Goal: Check status

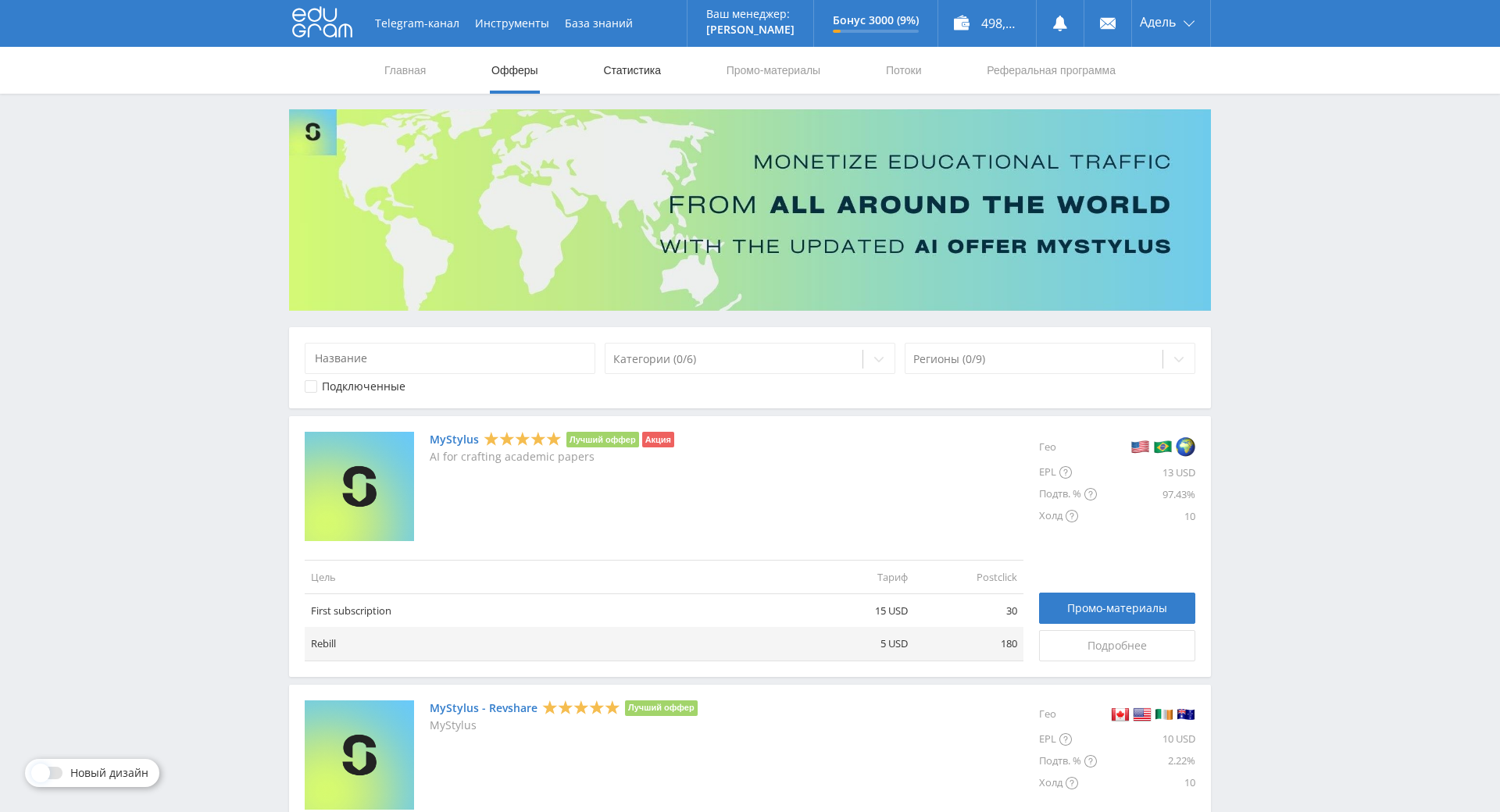
click at [612, 75] on link "Статистика" at bounding box center [632, 71] width 61 height 47
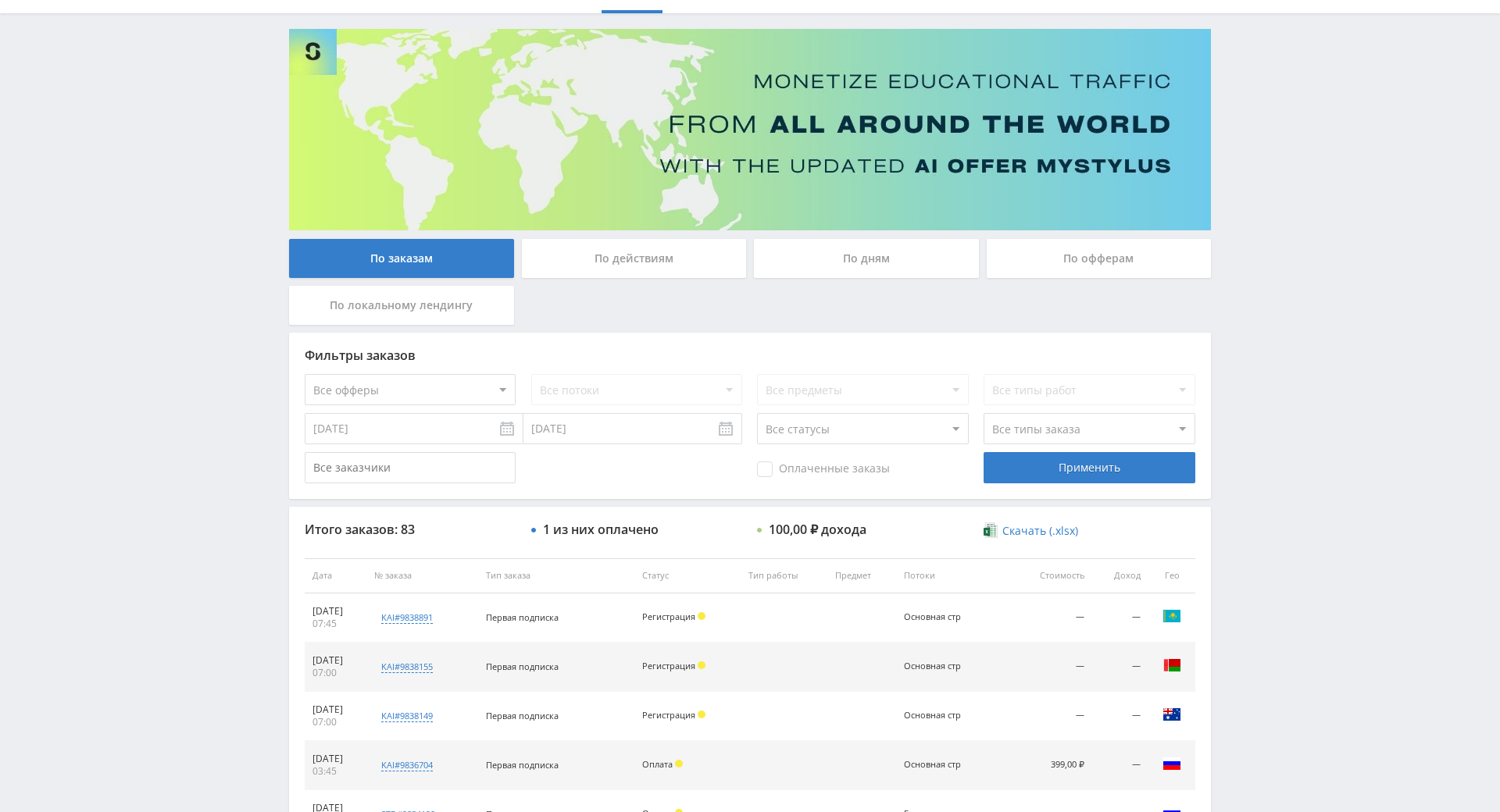
scroll to position [156, 0]
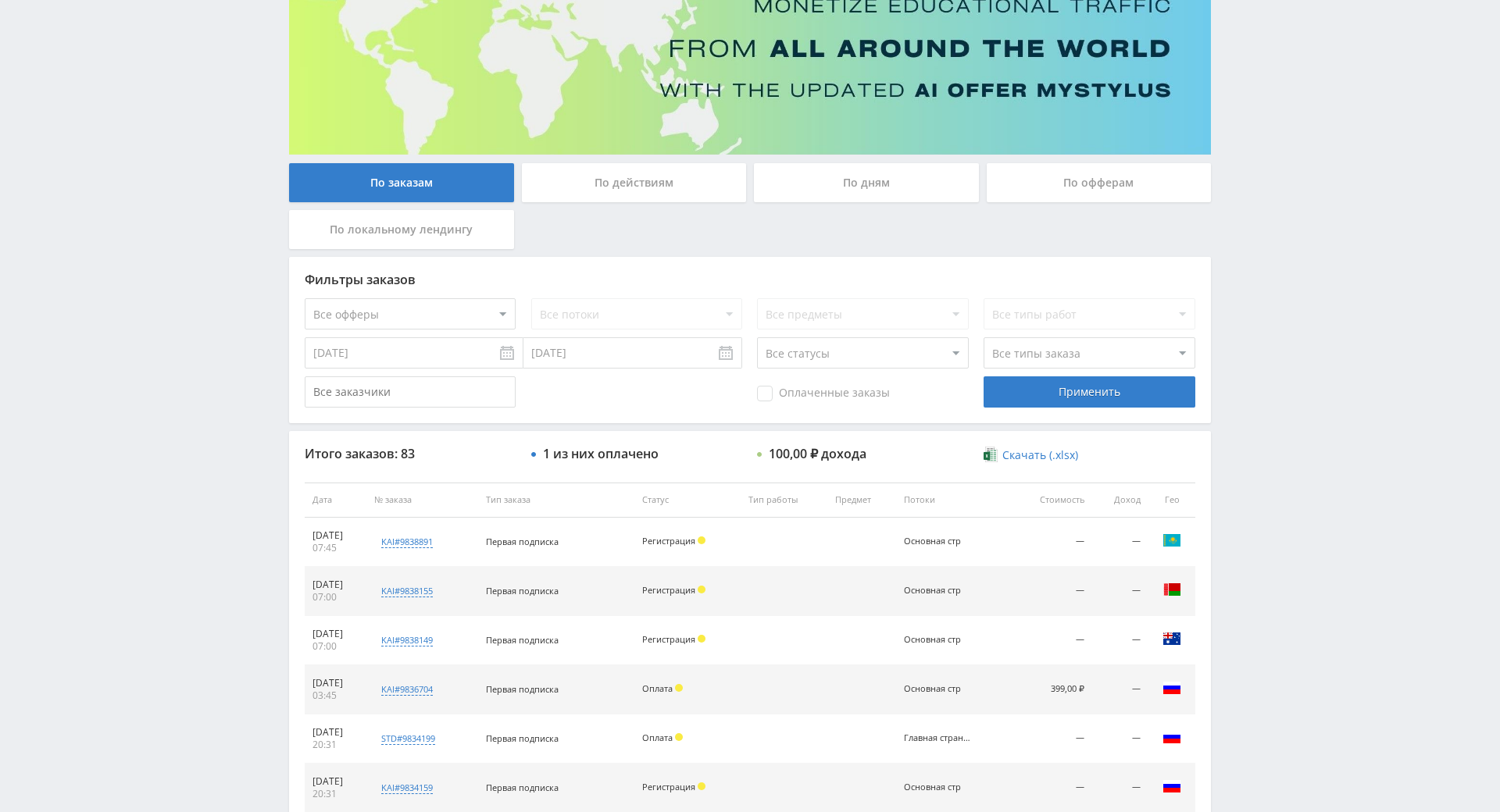
click at [639, 179] on div "По действиям" at bounding box center [634, 182] width 225 height 39
click at [0, 0] on input "По действиям" at bounding box center [0, 0] width 0 height 0
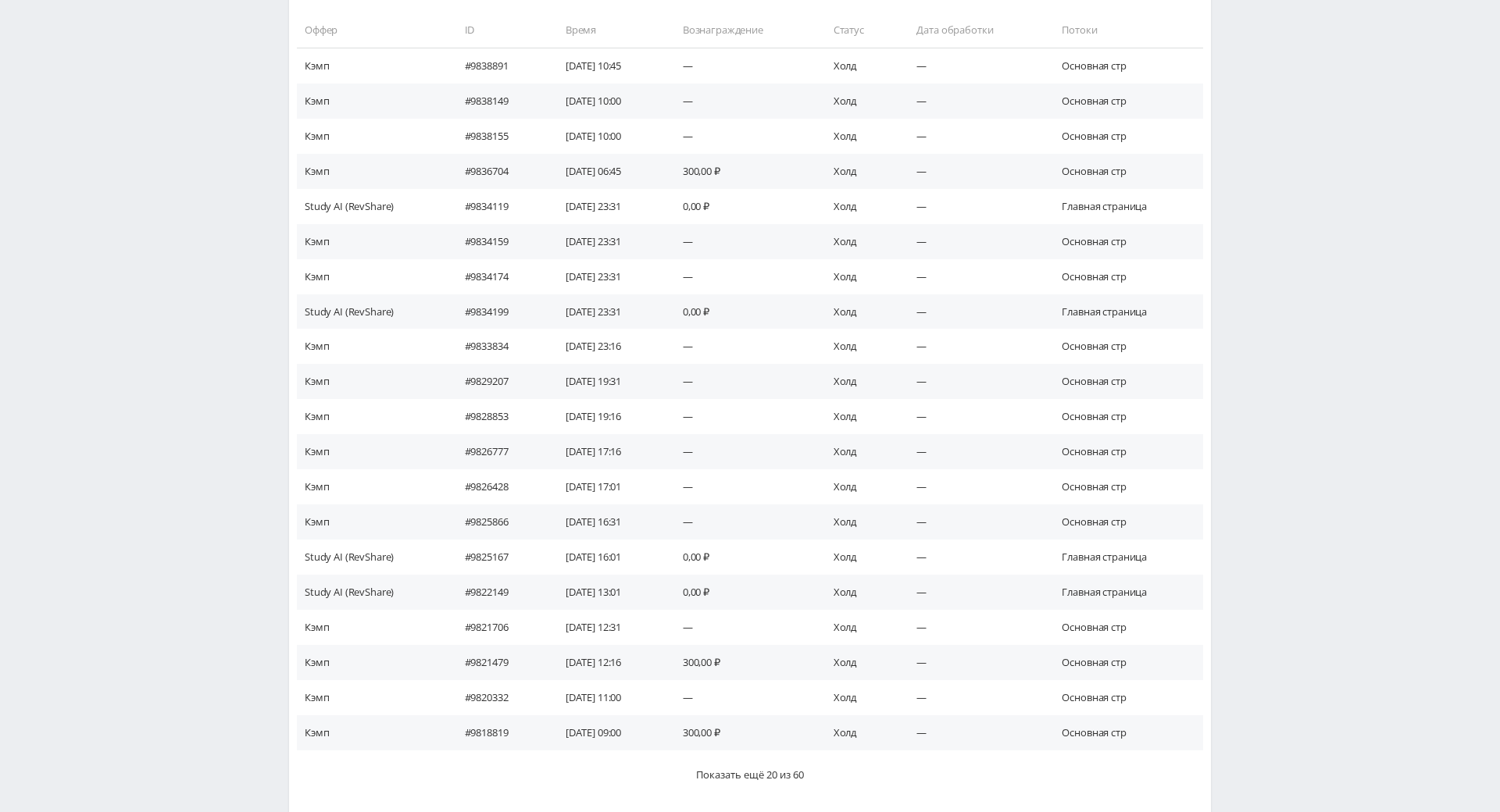
scroll to position [769, 0]
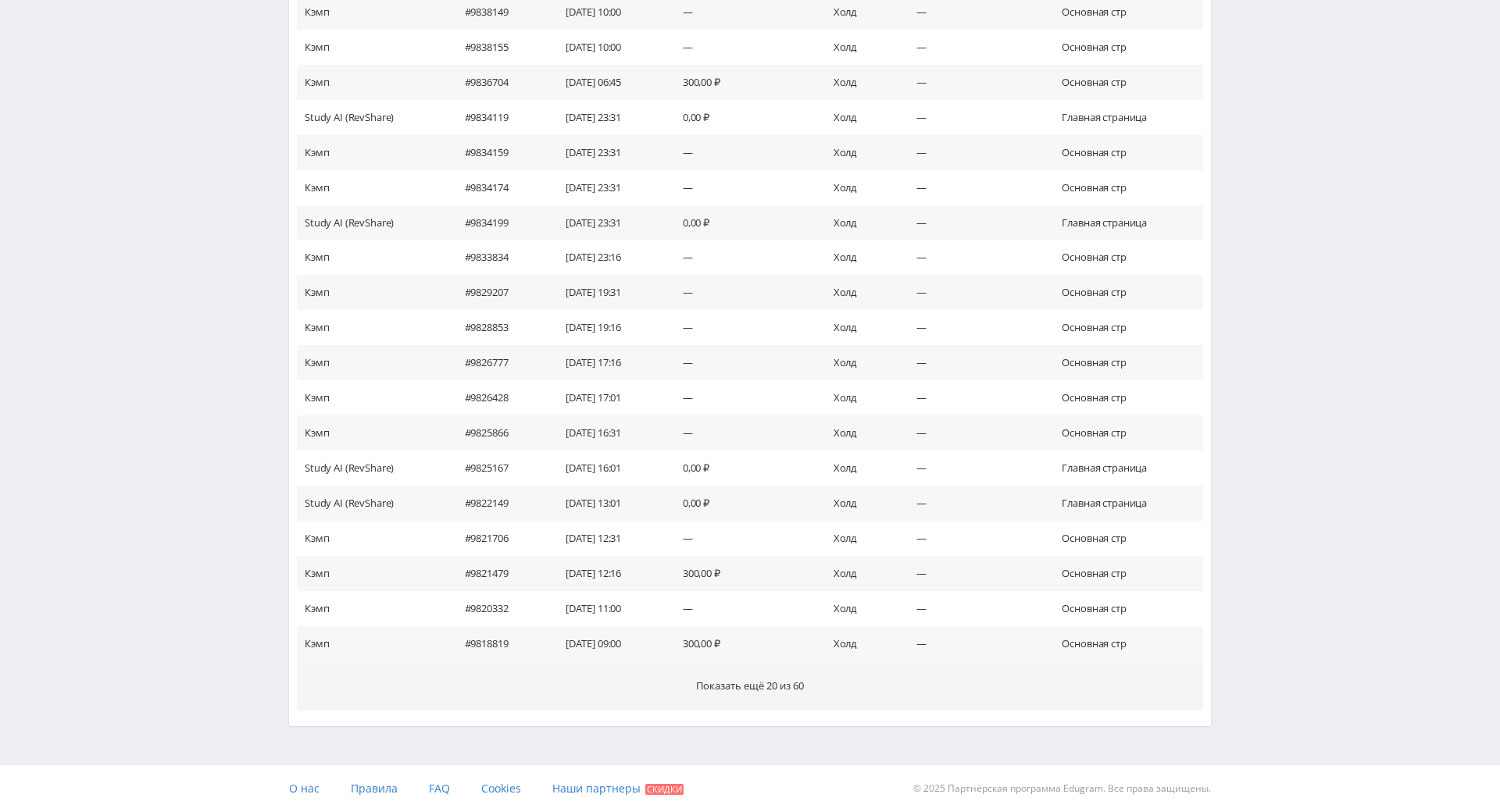
click at [758, 661] on button "Показать ещё 20 из 60" at bounding box center [750, 685] width 906 height 49
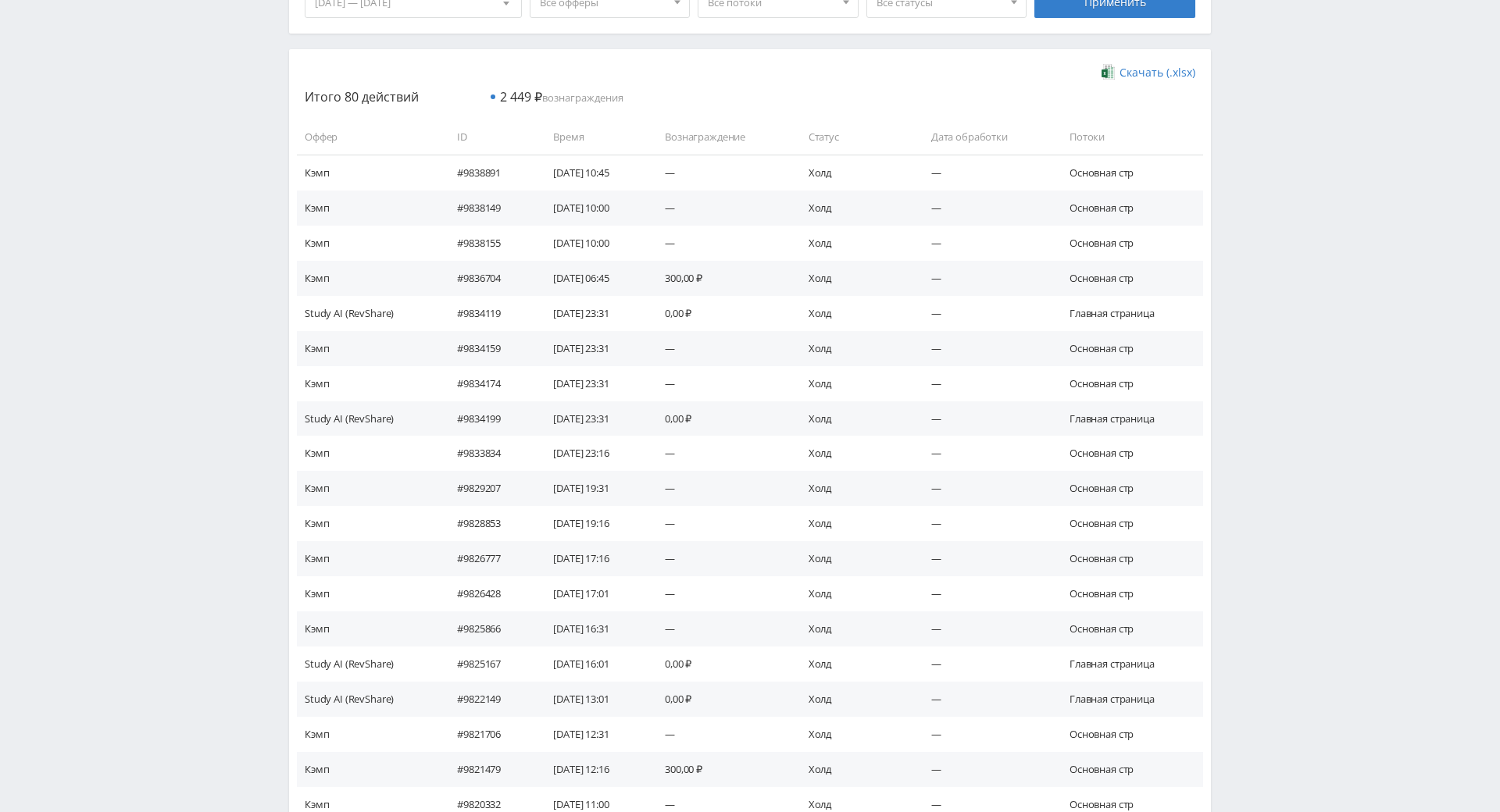
scroll to position [142, 0]
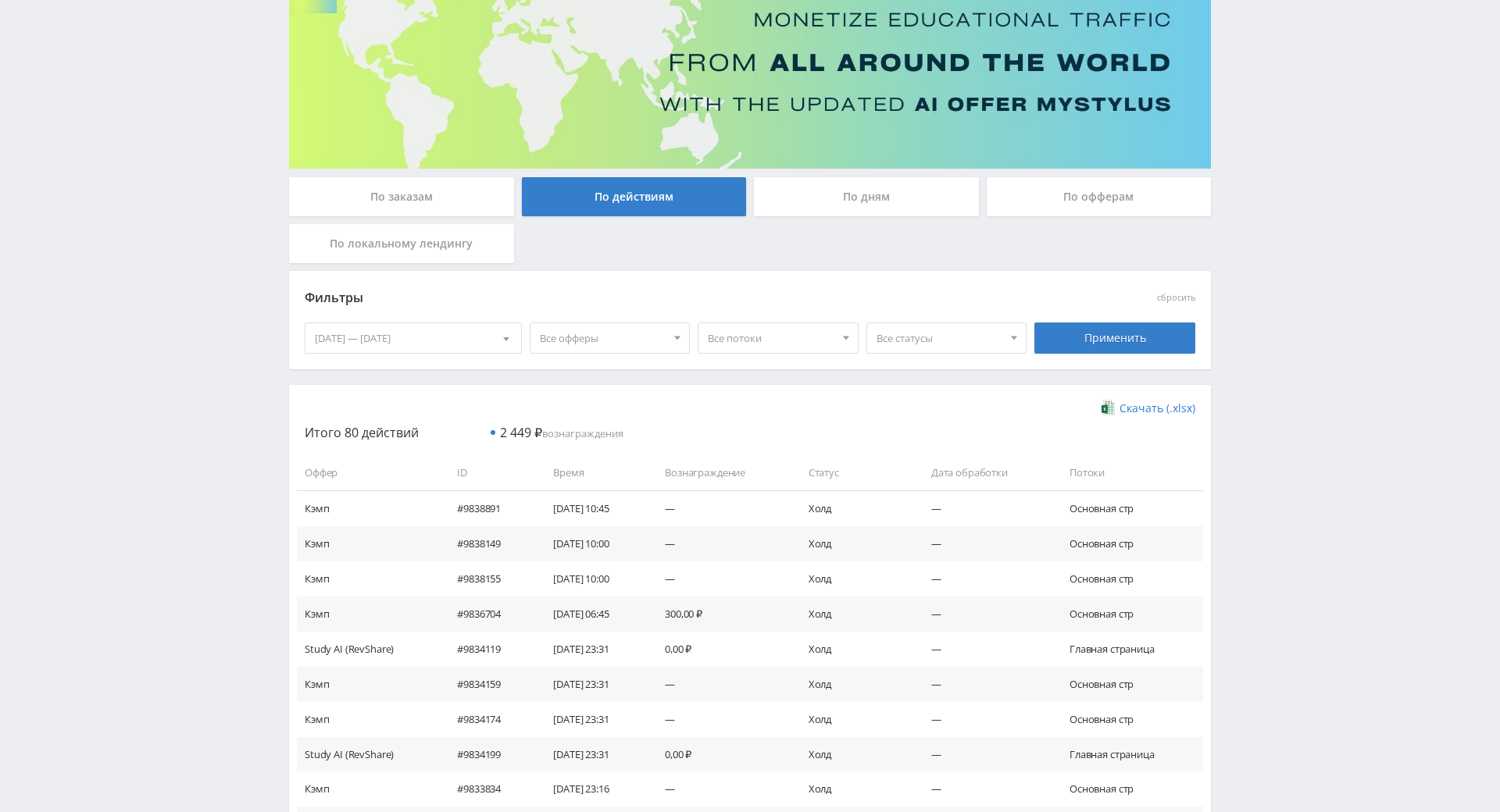
click at [765, 340] on span "Все потоки" at bounding box center [770, 338] width 127 height 29
click at [907, 336] on span "Все статусы" at bounding box center [939, 338] width 127 height 29
click at [886, 394] on button "Холд" at bounding box center [947, 388] width 159 height 22
click at [886, 351] on span "Холд" at bounding box center [939, 338] width 127 height 29
click at [900, 416] on button "Подтвержден" at bounding box center [947, 411] width 159 height 22
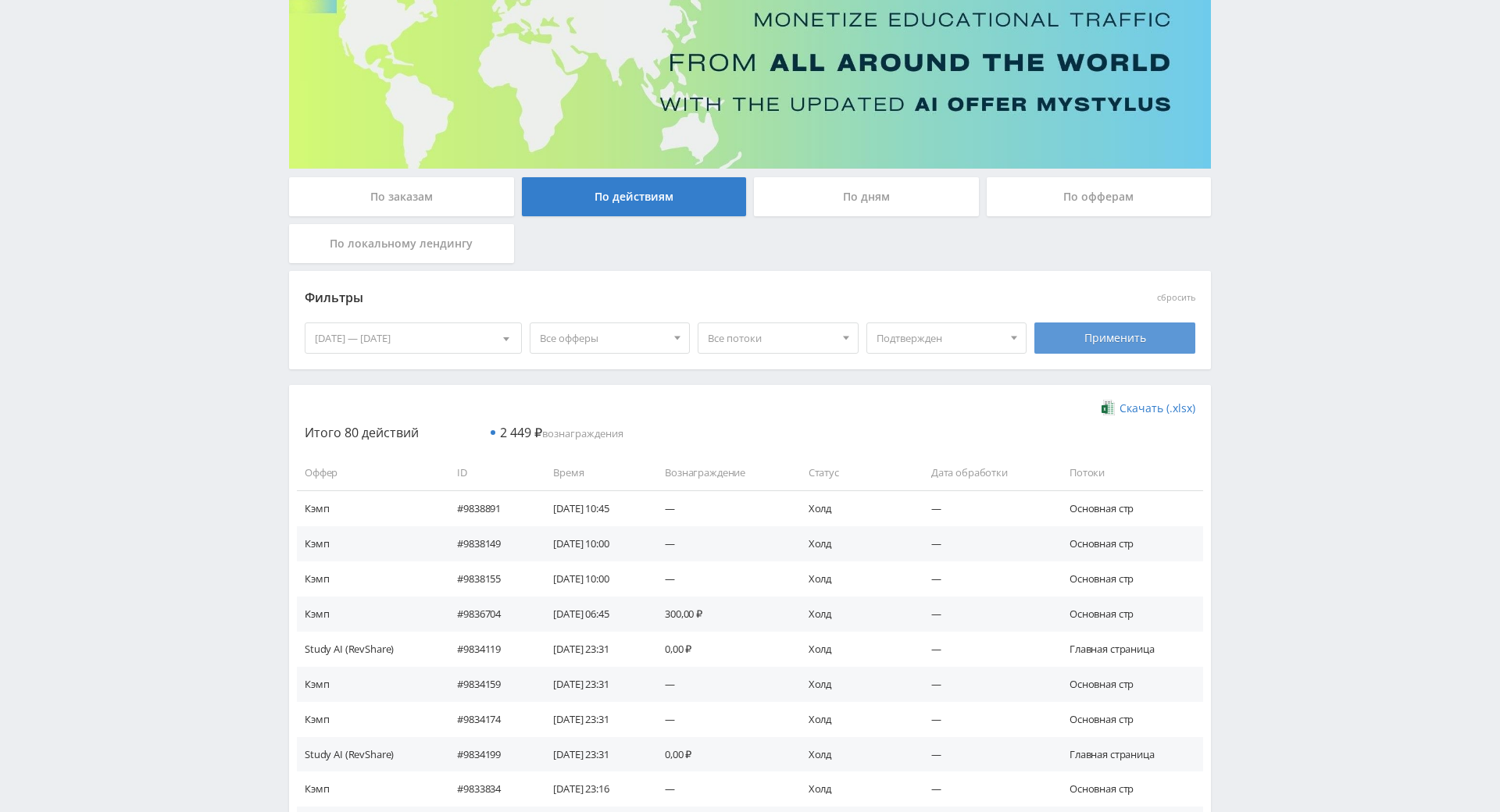
click at [1048, 338] on div "Применить" at bounding box center [1114, 338] width 161 height 31
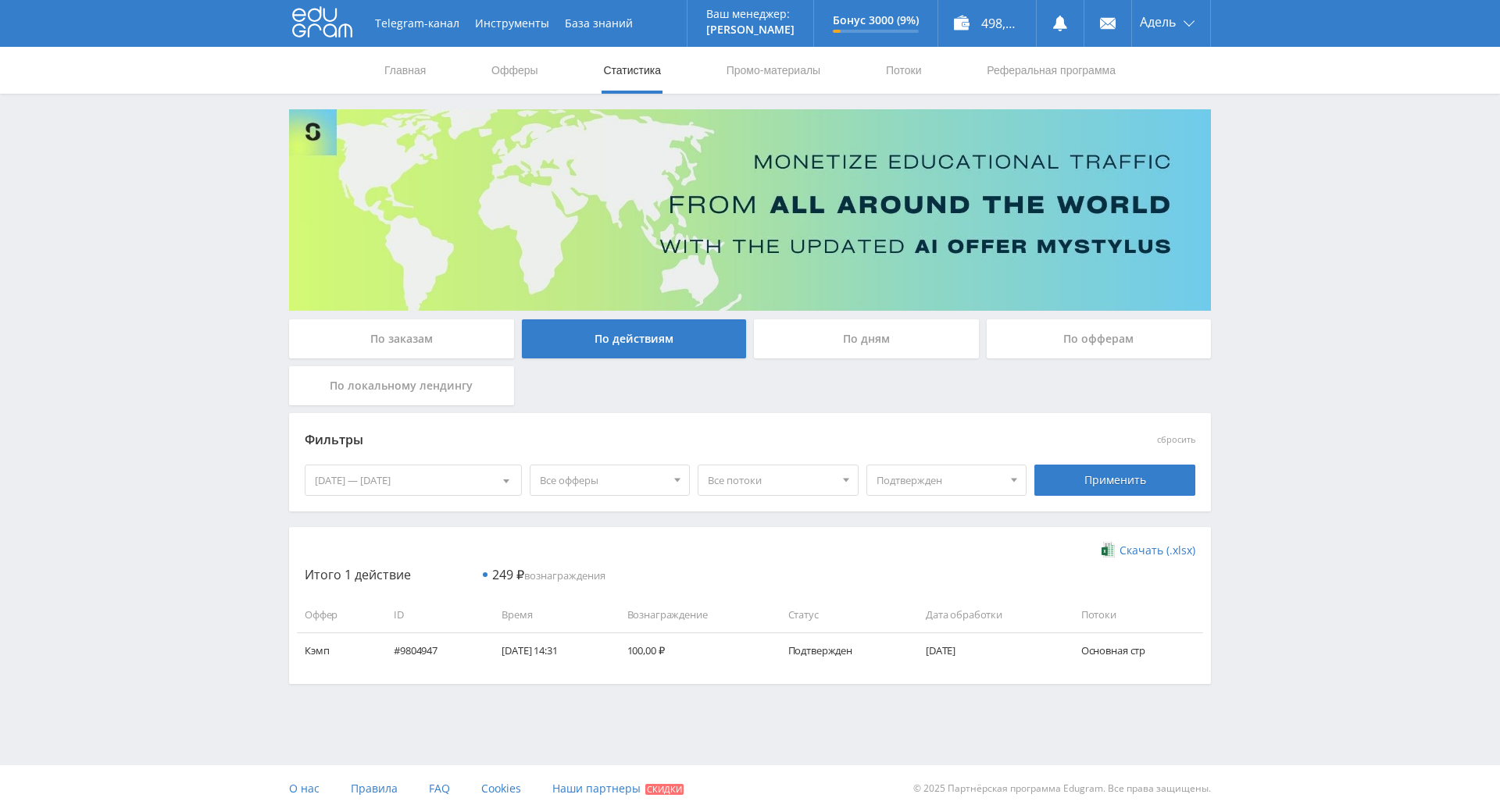
scroll to position [52, 0]
click at [919, 454] on div "Фильтры сбросить [DATE] — [DATE] Календарь Период Октябрь, 2025 Пн Вт Ср Чт Пт …" at bounding box center [750, 462] width 922 height 98
click at [927, 466] on span "Подтвержден" at bounding box center [939, 481] width 127 height 29
click at [915, 498] on button "Все статусы" at bounding box center [947, 509] width 159 height 22
click at [1070, 465] on div "Применить" at bounding box center [1114, 481] width 161 height 31
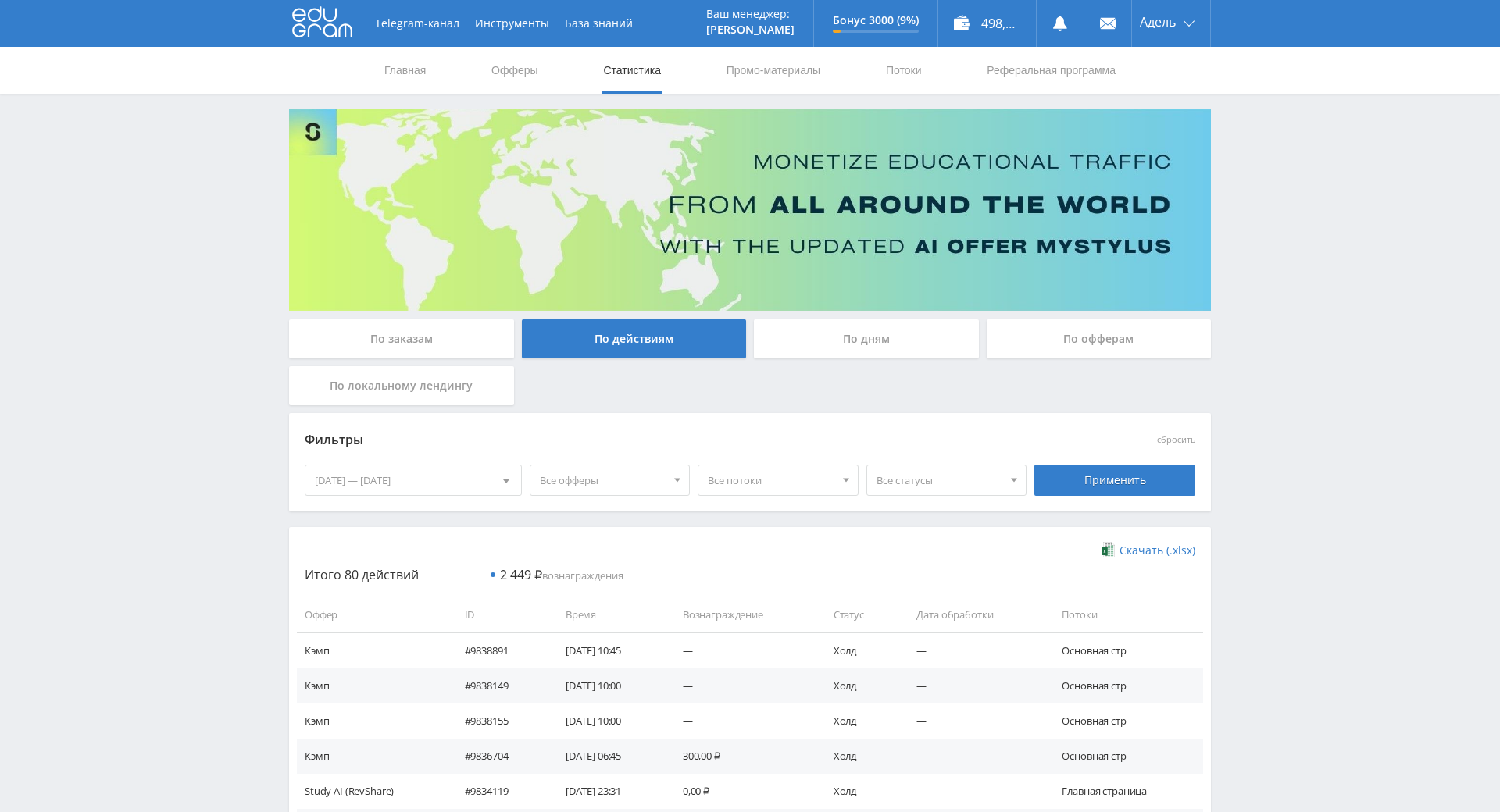
scroll to position [234, 0]
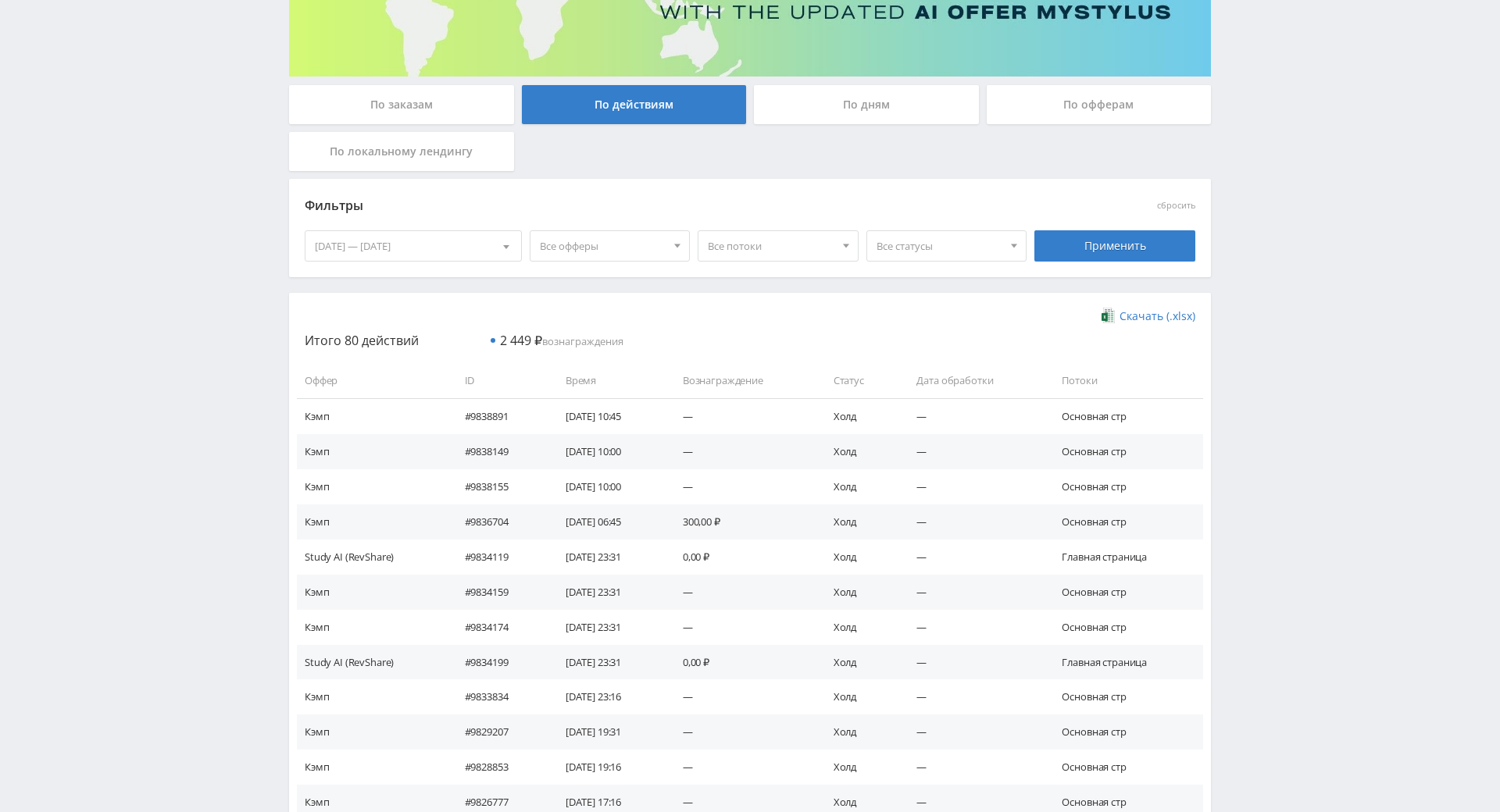
click at [609, 257] on span "Все офферы" at bounding box center [602, 246] width 127 height 29
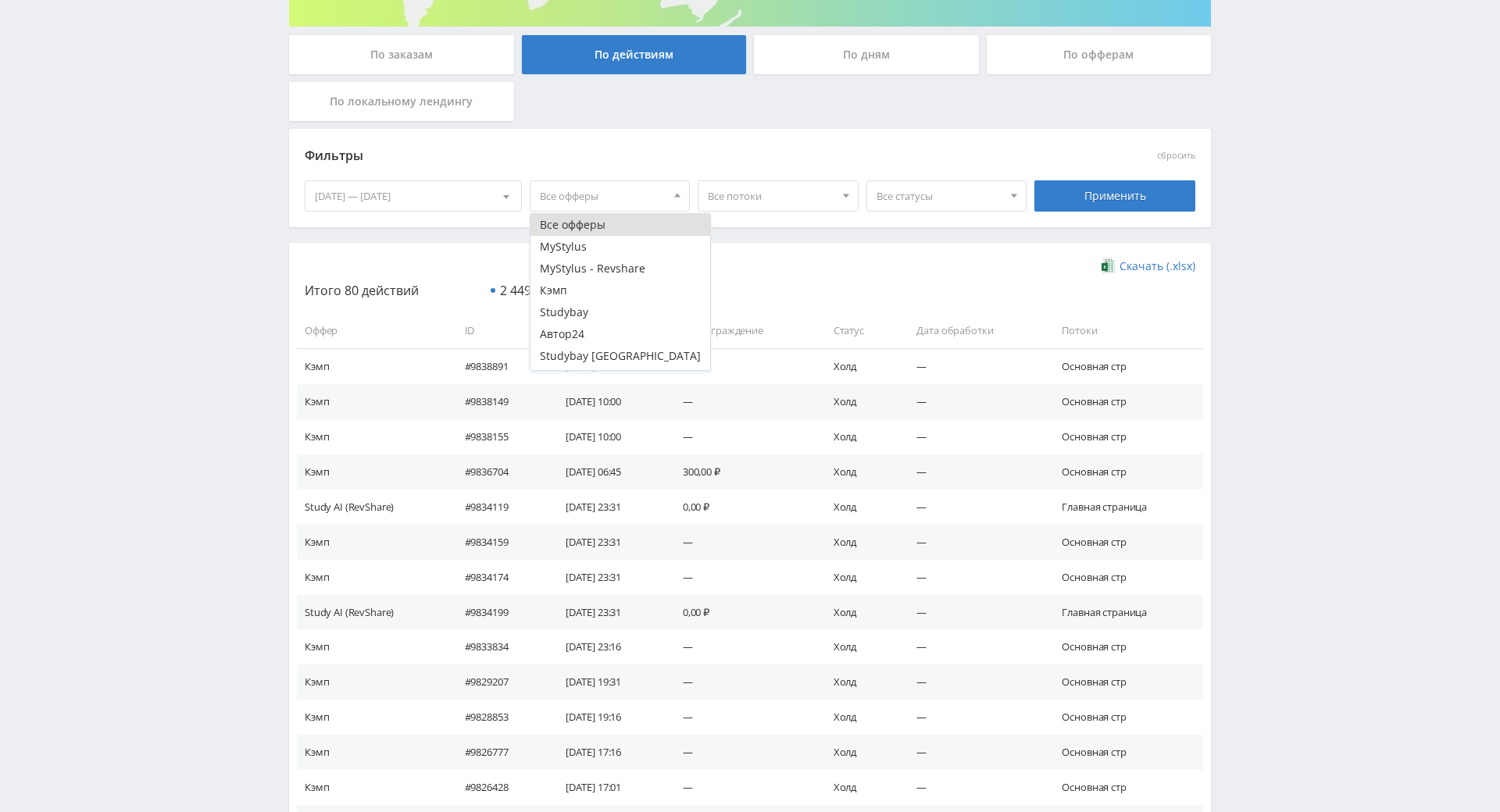
scroll to position [313, 0]
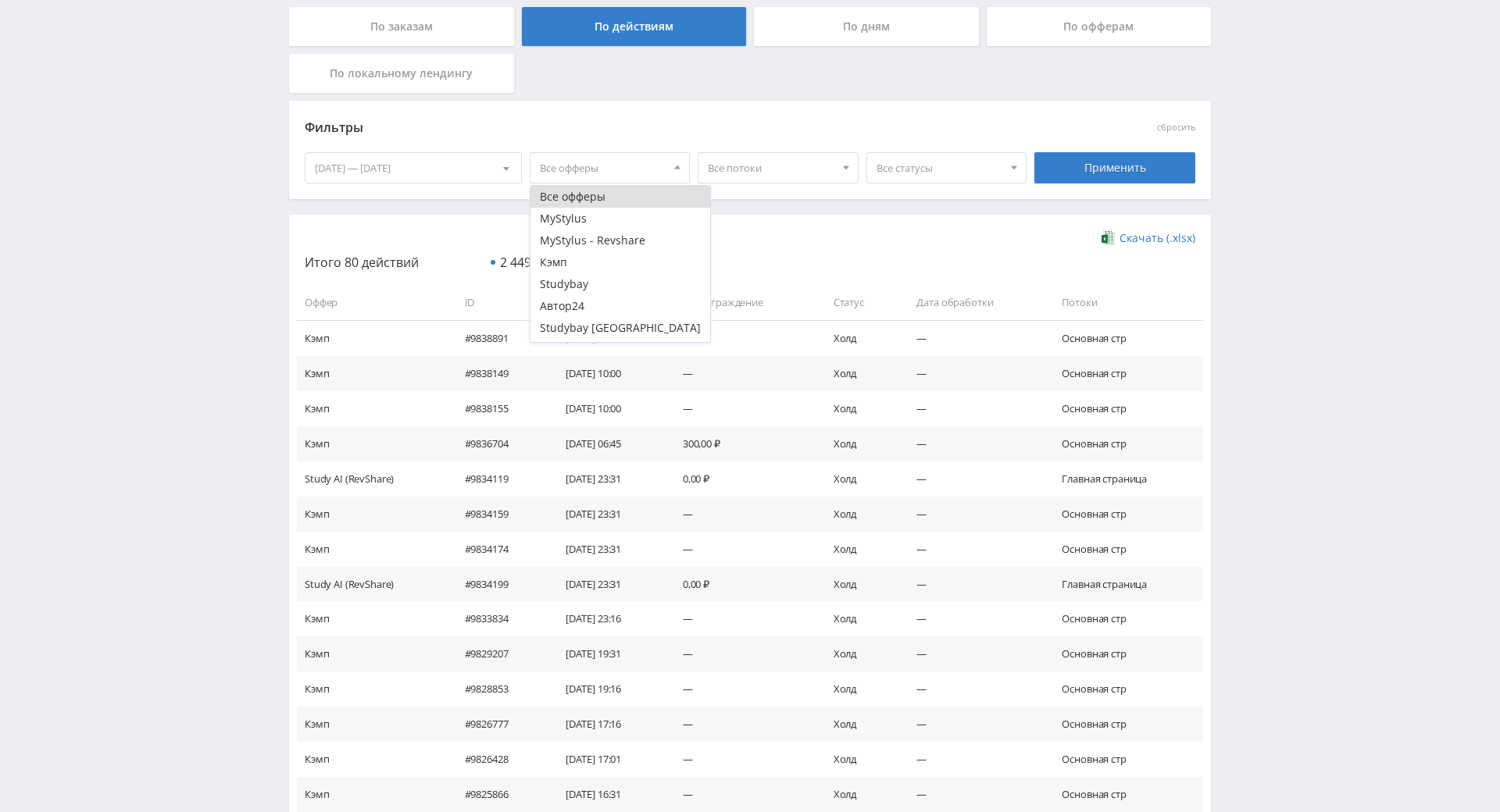
click at [776, 247] on div "Скачать (.xlsx) Итого 80 действий 2 449 ₽ вознаграждения Оффер ID Время Вознагр…" at bounding box center [750, 627] width 891 height 792
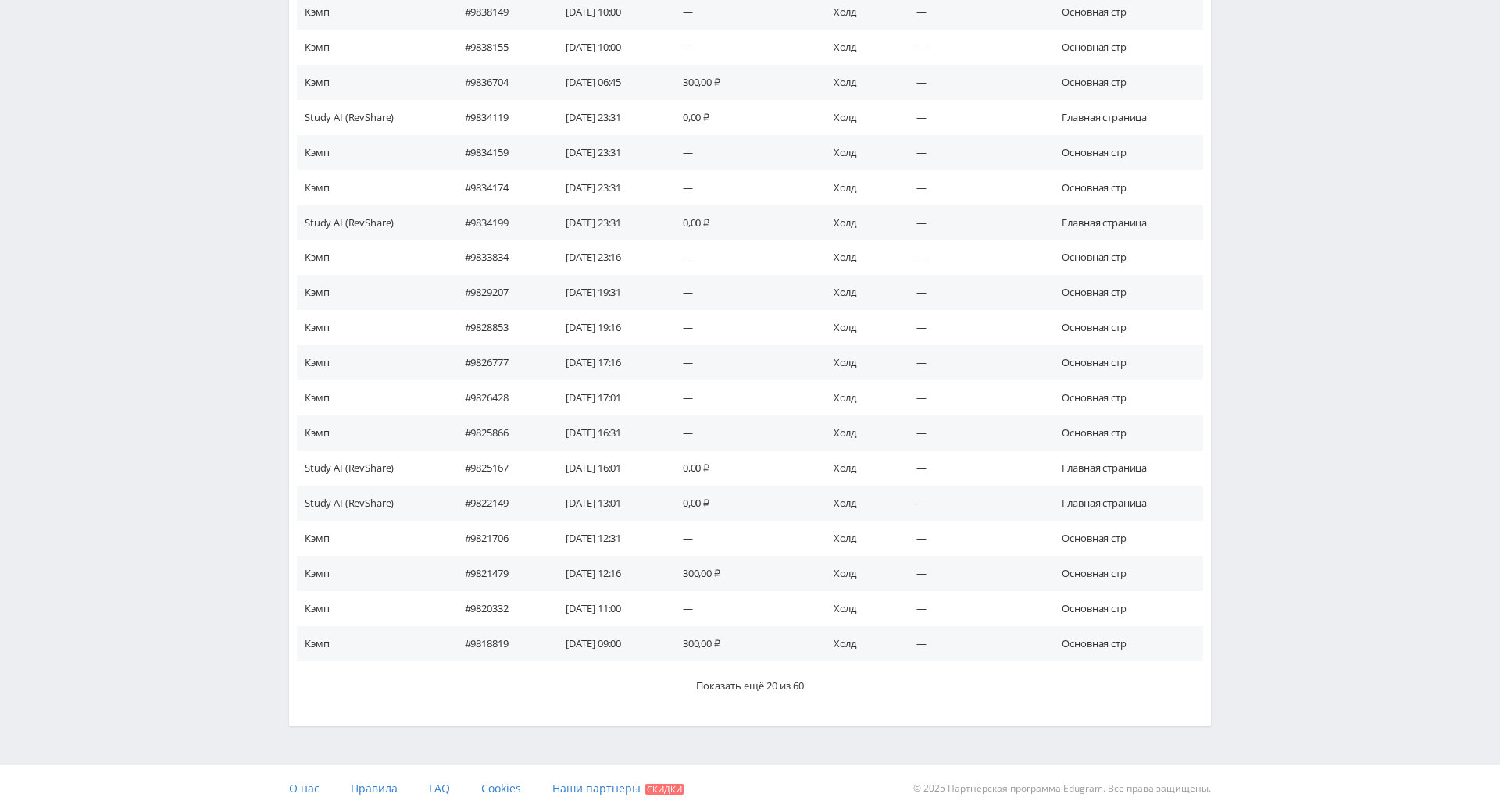
scroll to position [769, 0]
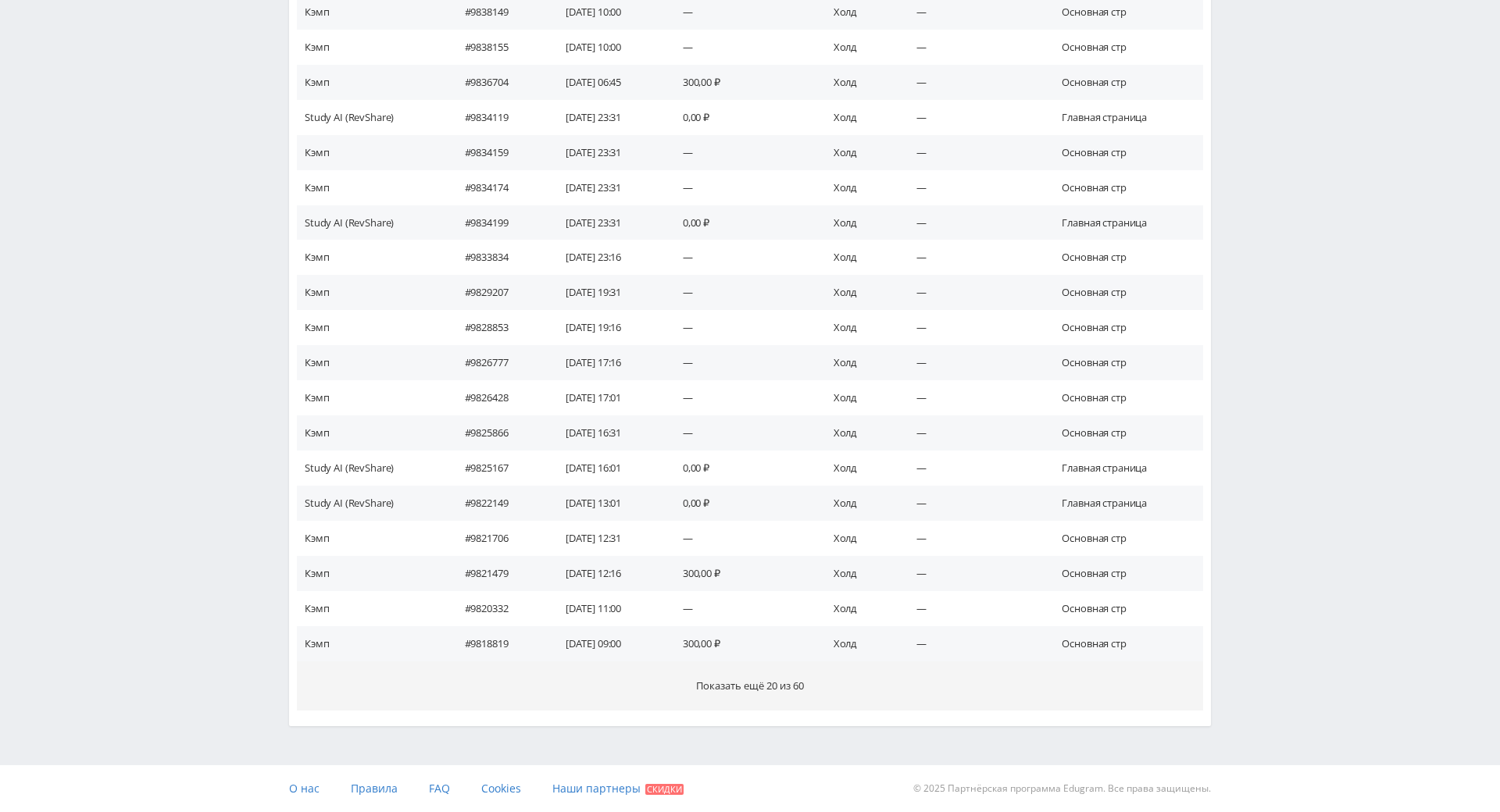
click at [727, 661] on button "Показать ещё 20 из 60" at bounding box center [750, 685] width 906 height 49
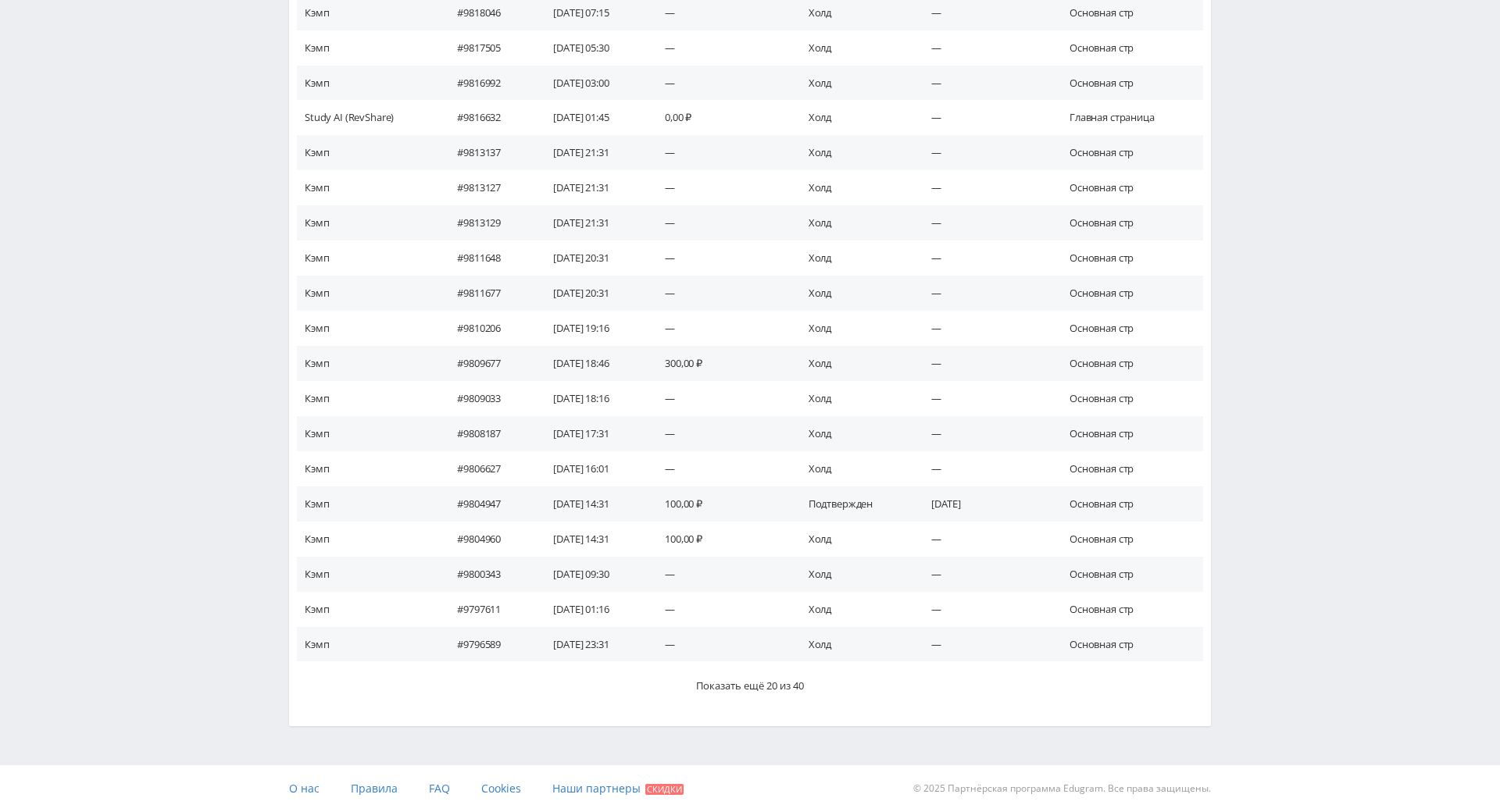
scroll to position [1470, 0]
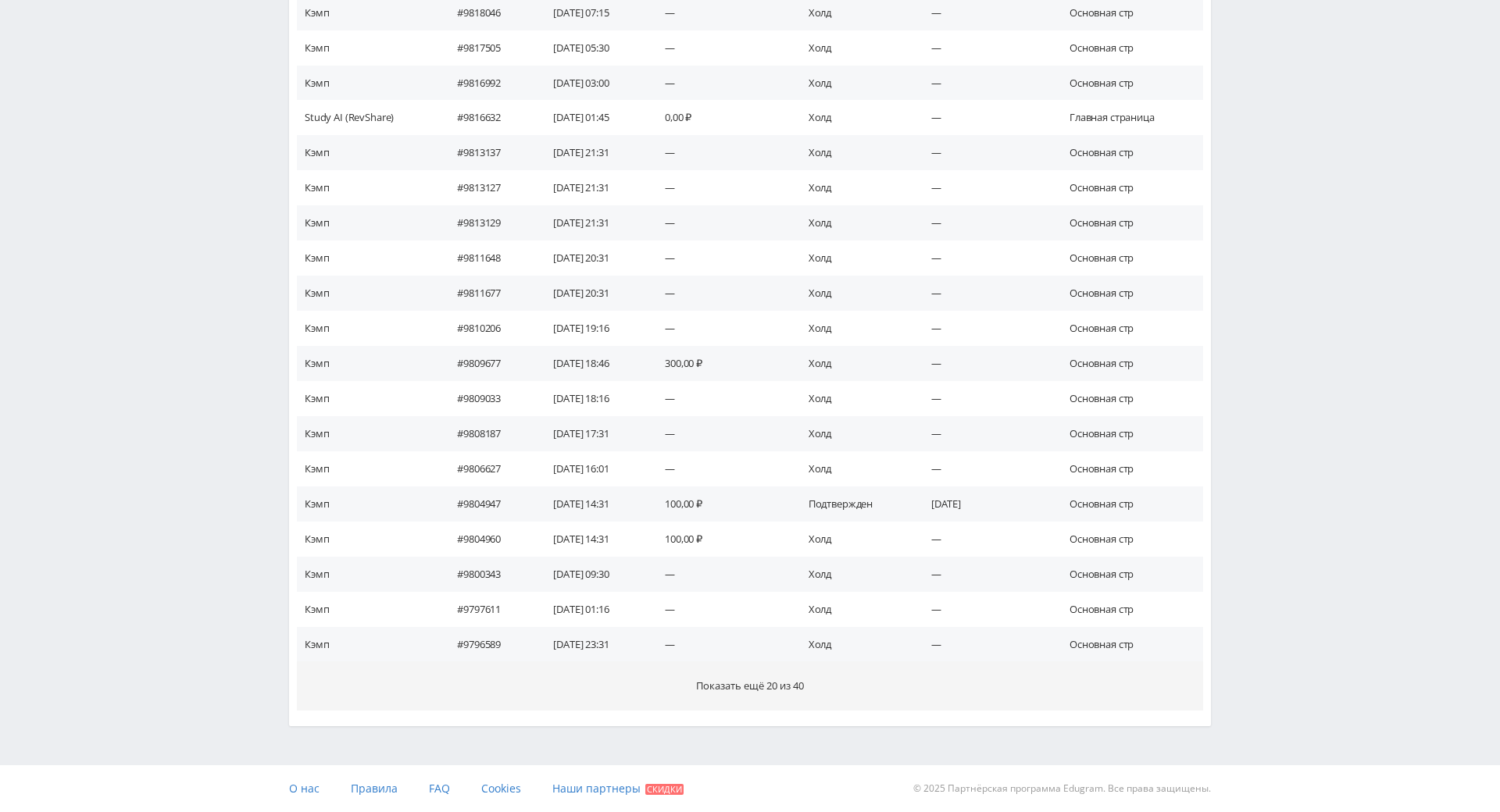
click at [797, 679] on span "Показать ещё 20 из 40" at bounding box center [750, 685] width 108 height 14
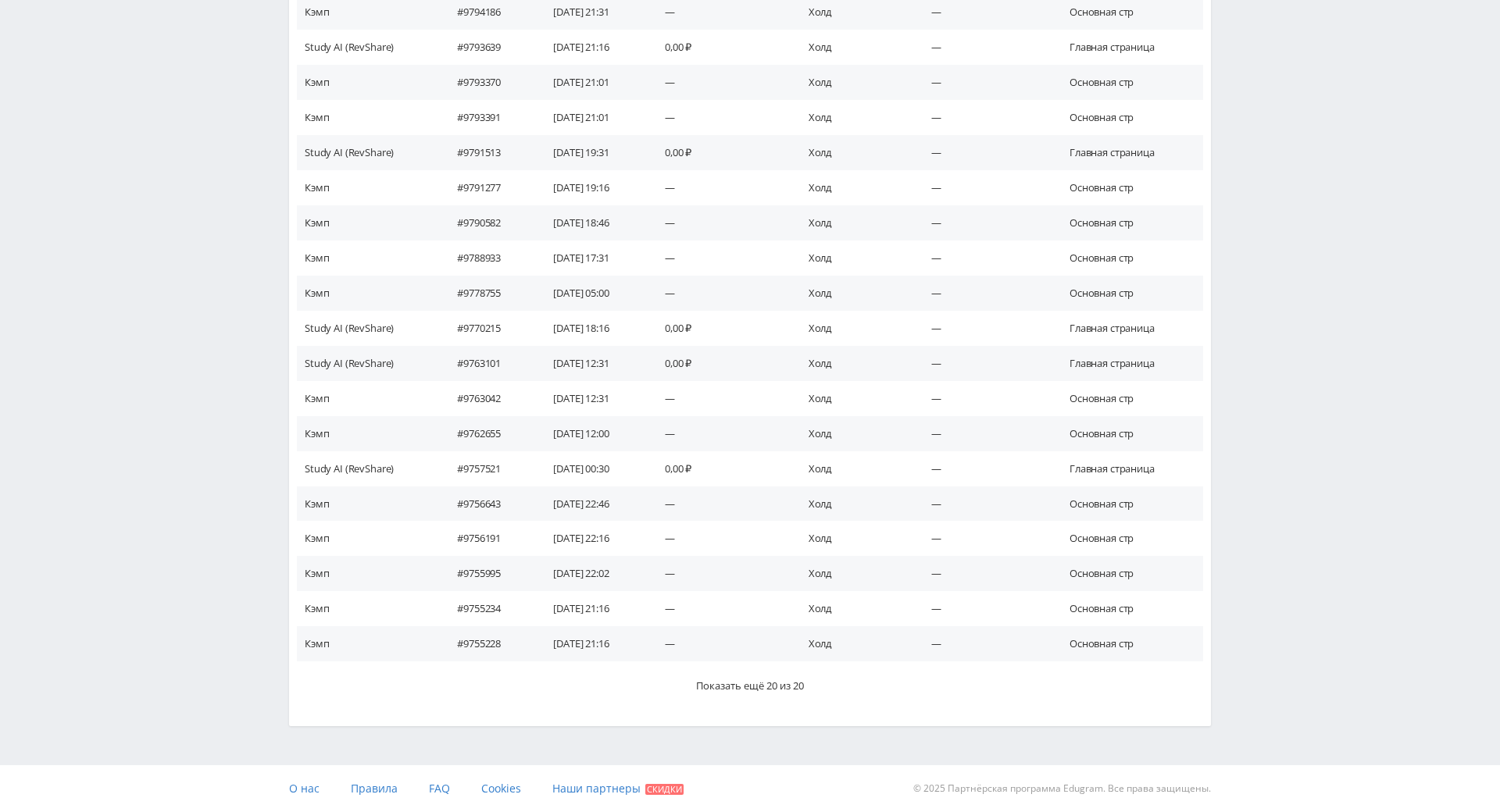
scroll to position [2172, 0]
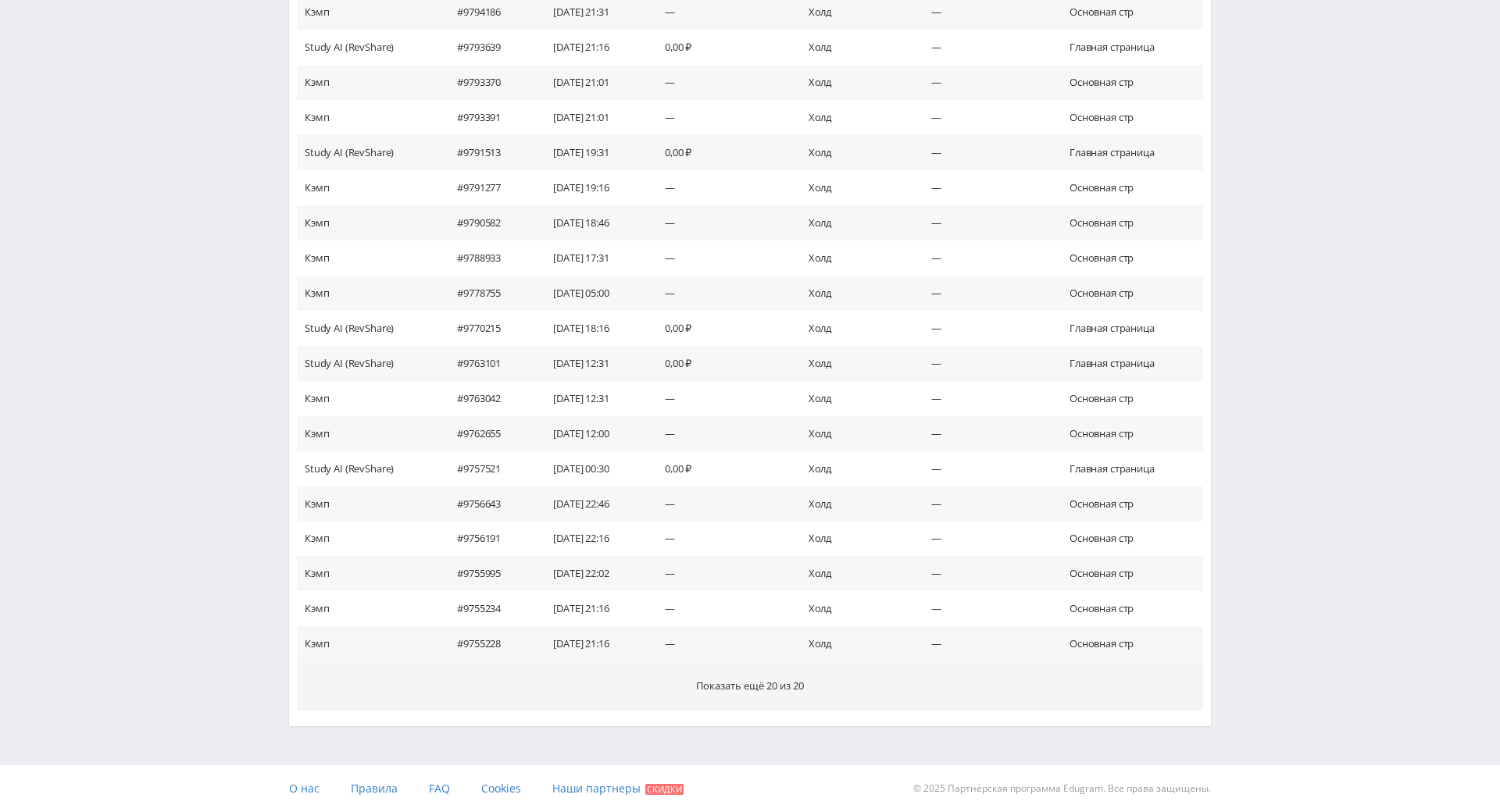
click at [796, 679] on span "Показать ещё 20 из 20" at bounding box center [750, 685] width 108 height 14
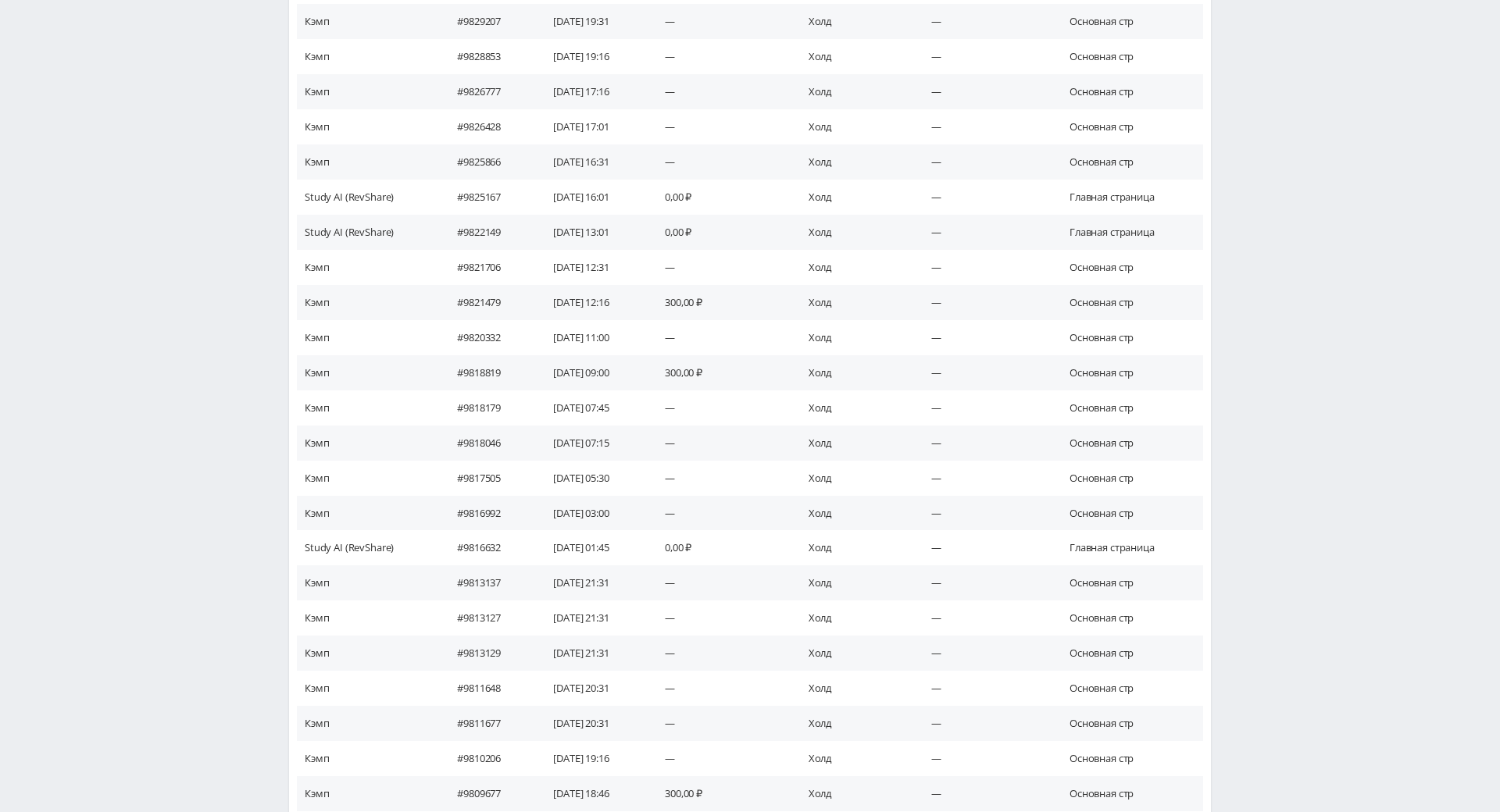
scroll to position [1106, 0]
